Goal: Task Accomplishment & Management: Manage account settings

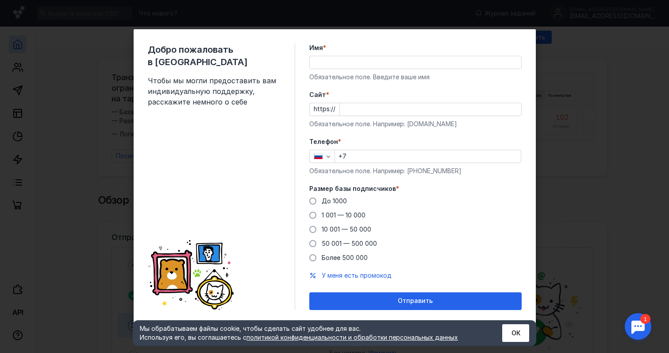
click at [384, 62] on input "Имя *" at bounding box center [416, 62] width 212 height 12
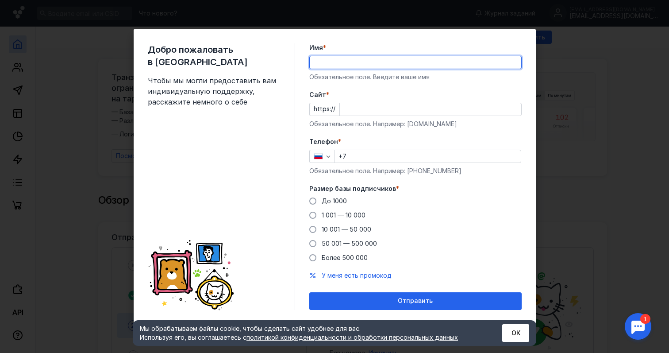
type input "L"
type input "[PERSON_NAME]"
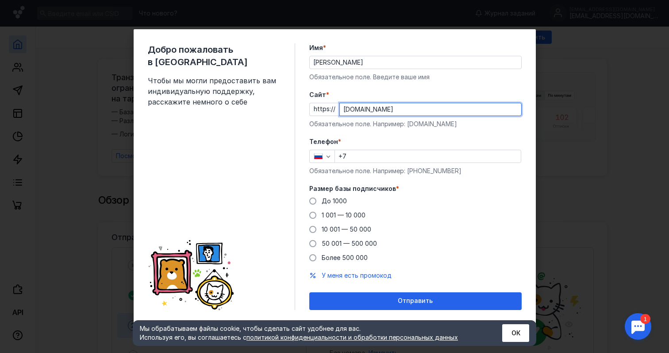
type input "[DOMAIN_NAME]"
click at [386, 159] on input "+7" at bounding box center [428, 156] width 186 height 12
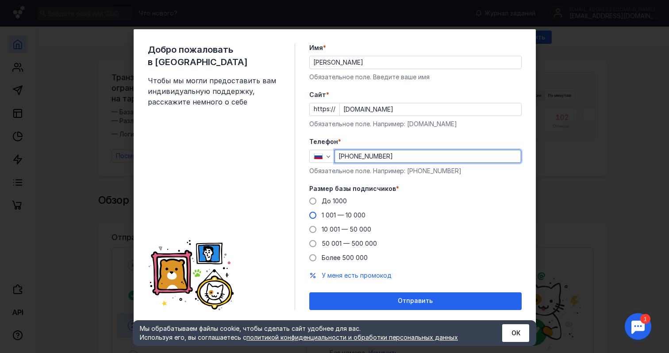
type input "[PHONE_NUMBER]"
click at [331, 216] on span "1 001 — 10 000" at bounding box center [344, 215] width 44 height 8
click at [0, 0] on input "1 001 — 10 000" at bounding box center [0, 0] width 0 height 0
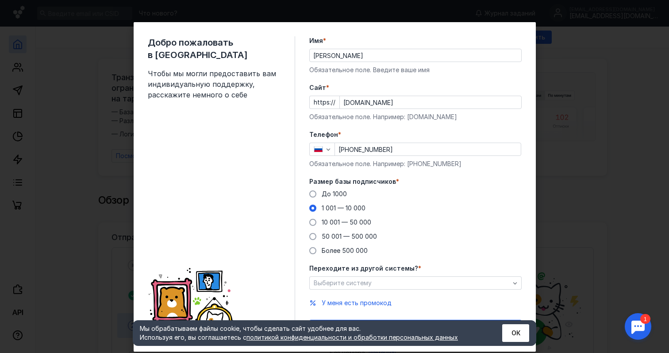
scroll to position [21, 0]
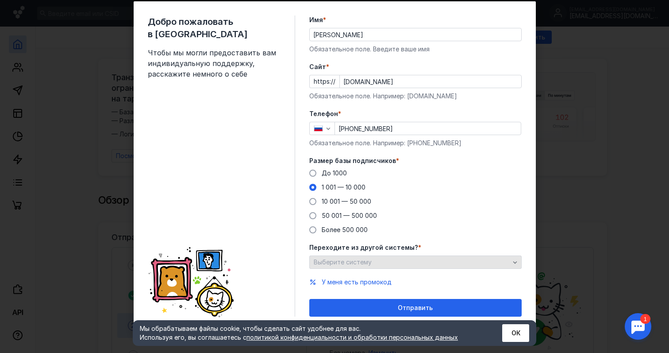
click at [388, 257] on div "Выберите систему" at bounding box center [415, 261] width 212 height 13
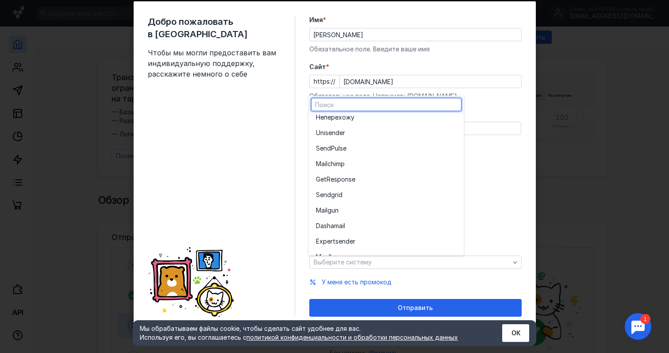
scroll to position [0, 0]
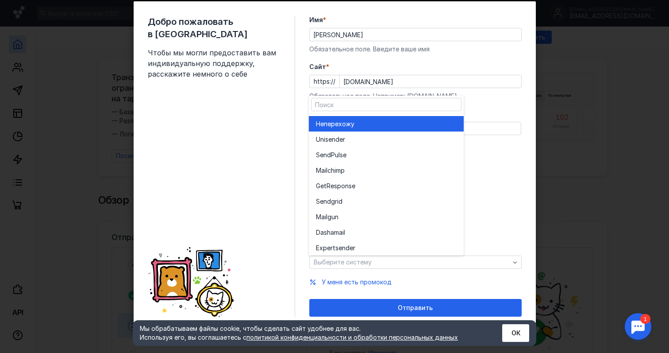
click at [431, 120] on div "Не перехожу" at bounding box center [386, 123] width 141 height 9
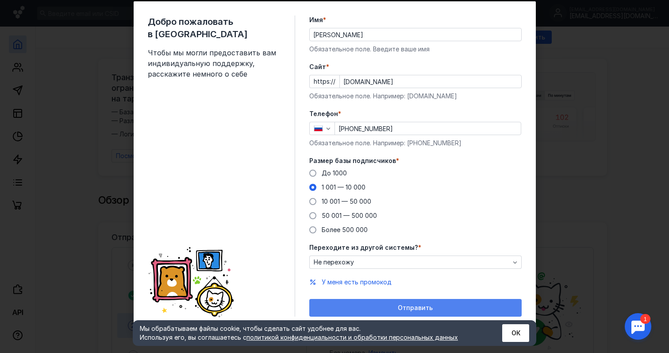
click at [408, 304] on span "Отправить" at bounding box center [415, 308] width 35 height 8
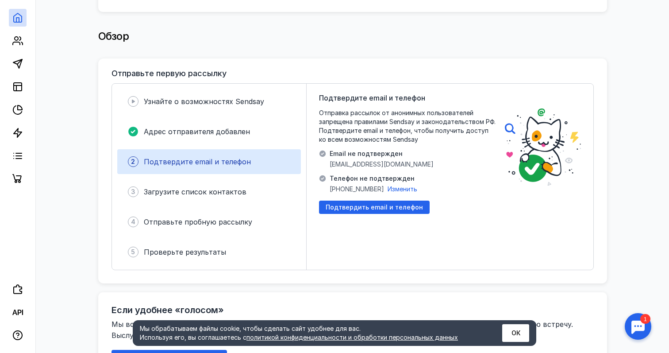
scroll to position [12, 0]
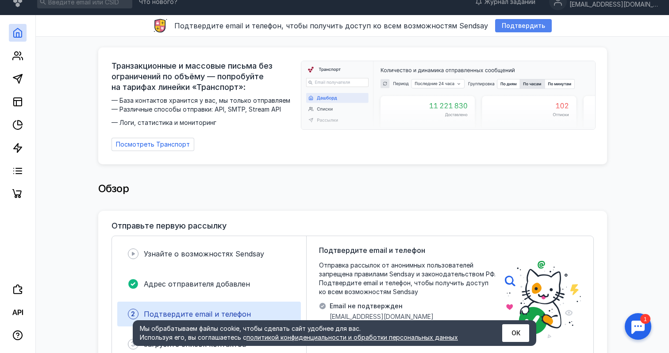
click at [515, 29] on div "Подтвердить" at bounding box center [523, 25] width 57 height 13
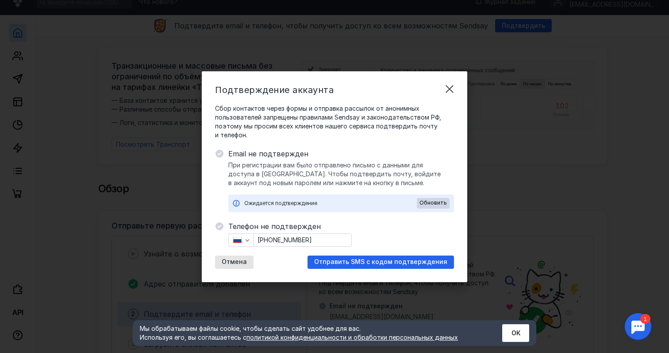
click at [308, 238] on input "[PHONE_NUMBER]" at bounding box center [302, 240] width 97 height 12
click at [368, 260] on span "Отправить SMS с кодом подтверждения" at bounding box center [380, 262] width 133 height 8
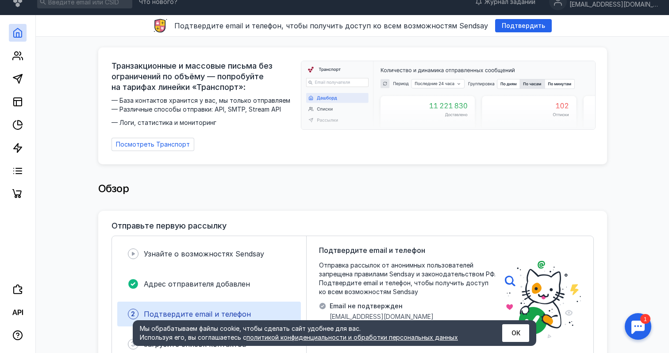
scroll to position [0, 0]
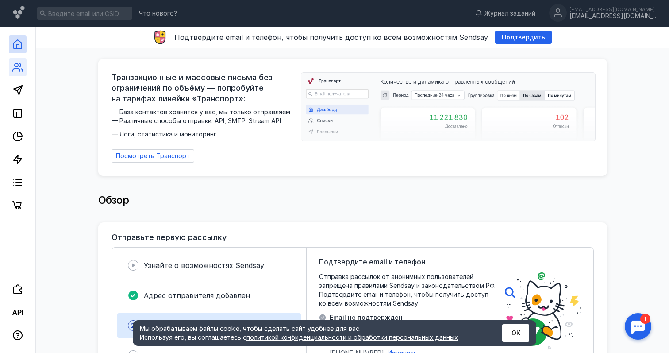
click at [12, 66] on link at bounding box center [18, 67] width 18 height 18
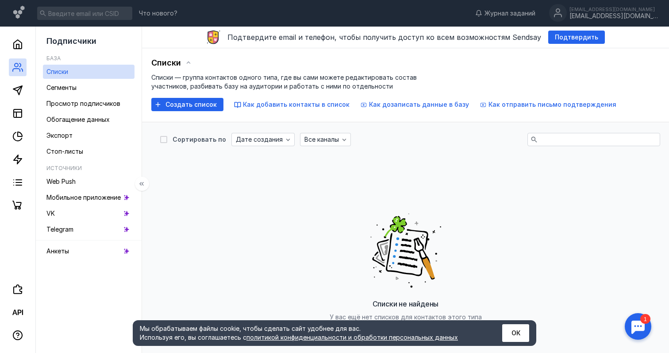
click at [24, 100] on div at bounding box center [17, 121] width 35 height 188
click at [23, 93] on icon at bounding box center [17, 90] width 11 height 11
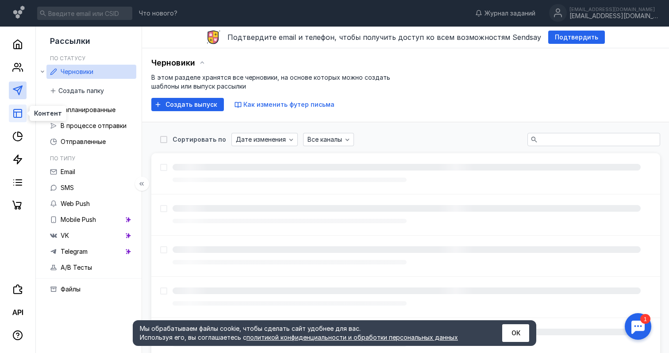
click at [17, 109] on rect at bounding box center [18, 113] width 8 height 8
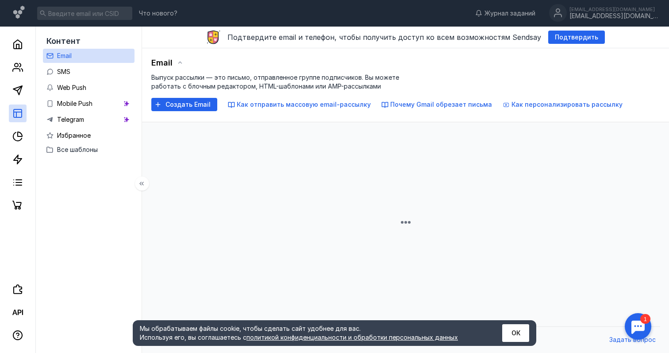
click at [19, 119] on link at bounding box center [18, 113] width 18 height 18
click at [17, 128] on link at bounding box center [18, 136] width 18 height 18
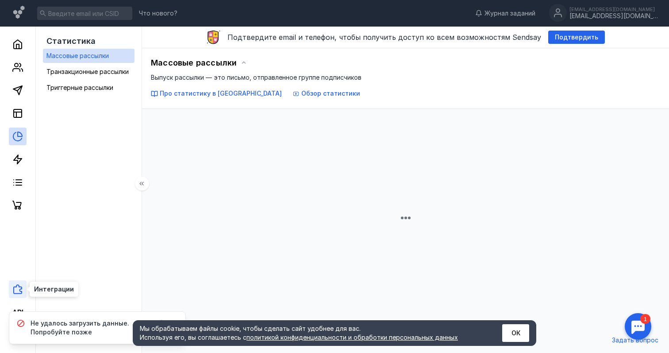
click at [13, 293] on icon at bounding box center [17, 289] width 11 height 11
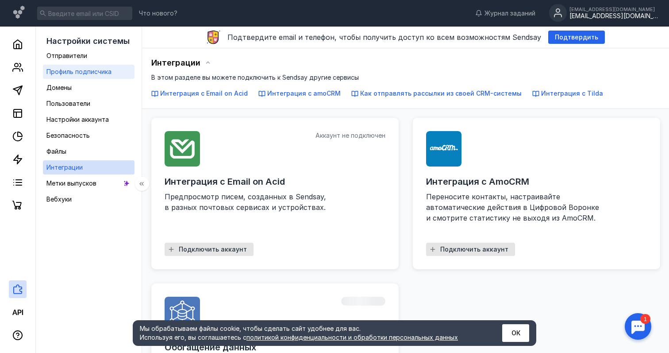
click at [102, 71] on span "Профиль подписчика" at bounding box center [78, 72] width 65 height 8
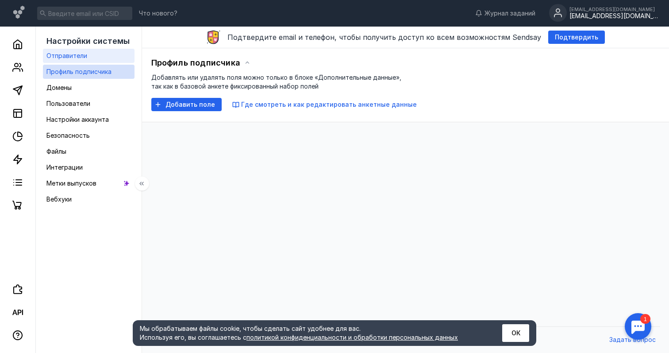
click at [104, 55] on link "Отправители" at bounding box center [89, 56] width 92 height 14
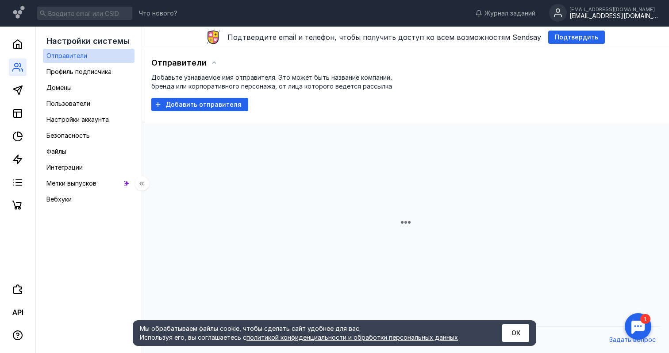
click at [19, 60] on link at bounding box center [18, 67] width 18 height 18
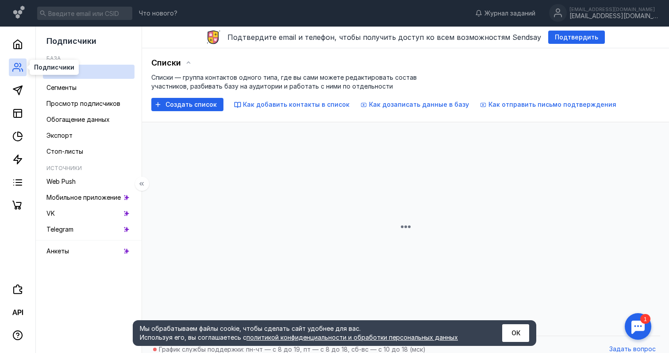
click at [19, 69] on icon at bounding box center [16, 70] width 7 height 3
click at [202, 107] on span "Создать список" at bounding box center [190, 105] width 51 height 8
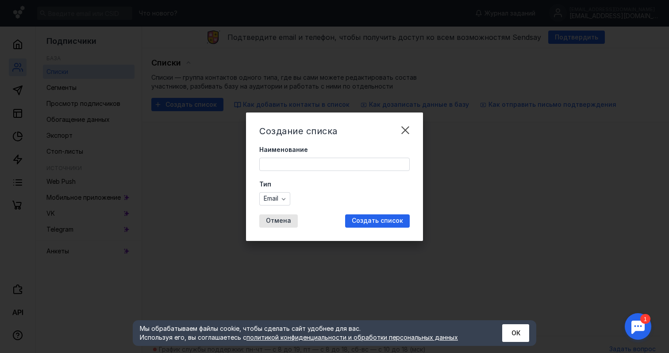
click at [330, 173] on form "Наименование Тип Email" at bounding box center [334, 175] width 150 height 60
click at [333, 166] on input "Наименование" at bounding box center [335, 164] width 150 height 12
type input "A"
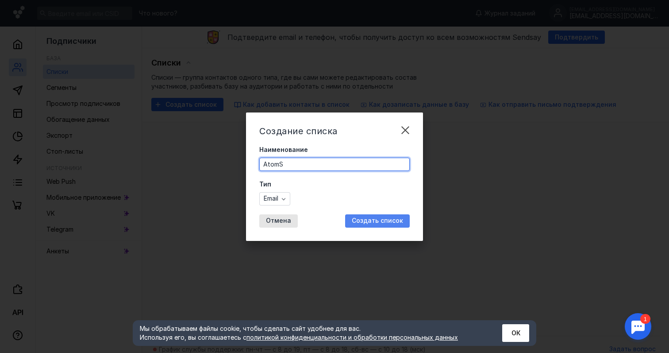
type input "AtomS"
click at [392, 220] on span "Создать список" at bounding box center [377, 221] width 51 height 8
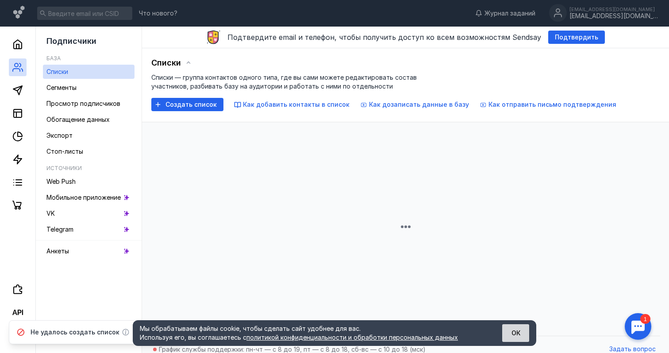
click at [516, 331] on button "ОК" at bounding box center [515, 333] width 27 height 18
